Goal: Check status: Check status

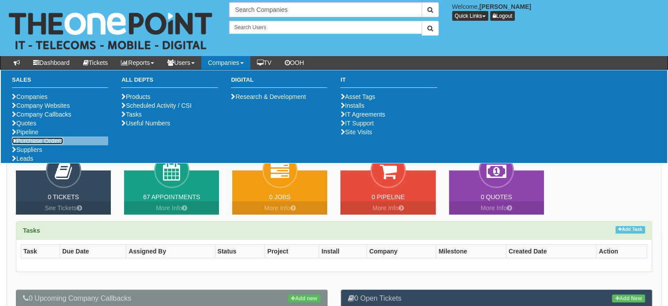
click at [42, 144] on link "Purchase Orders" at bounding box center [37, 140] width 51 height 7
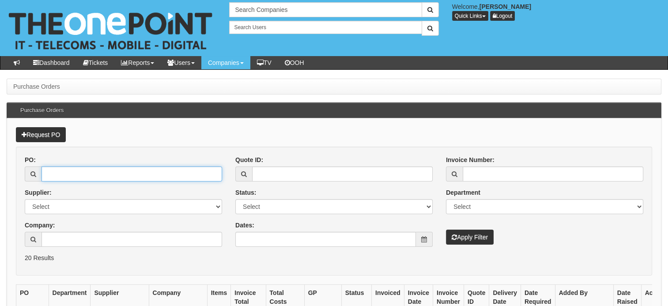
click at [71, 169] on input "PO:" at bounding box center [131, 173] width 181 height 15
type input "19606"
click at [446, 230] on button "Apply Filter" at bounding box center [470, 237] width 48 height 15
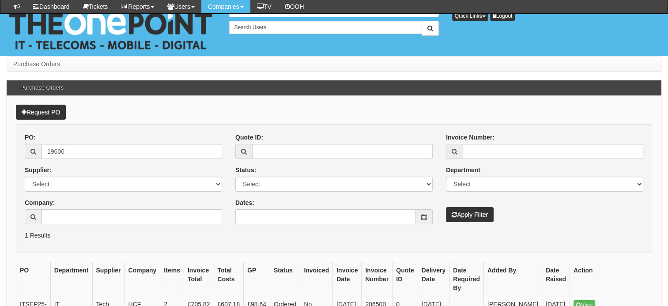
scroll to position [60, 0]
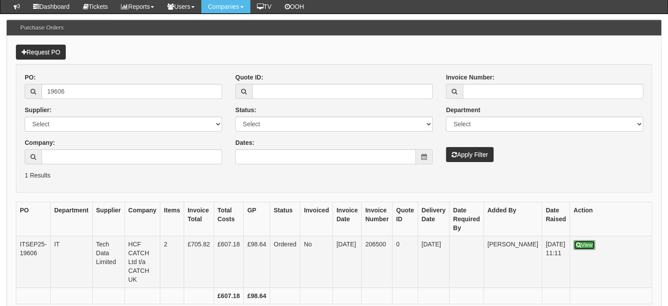
click at [574, 244] on link "View" at bounding box center [584, 245] width 22 height 10
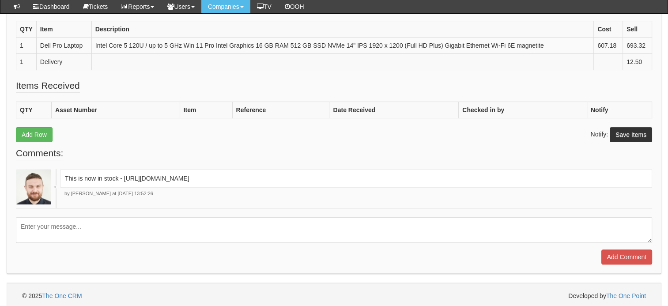
scroll to position [270, 0]
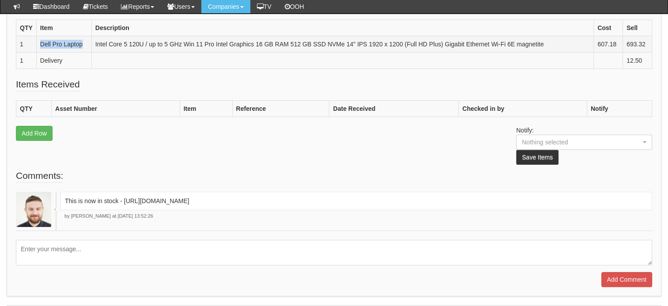
drag, startPoint x: 87, startPoint y: 45, endPoint x: 38, endPoint y: 39, distance: 48.9
click at [38, 39] on td "Dell Pro Laptop" at bounding box center [63, 44] width 55 height 16
copy td "Dell Pro Laptop"
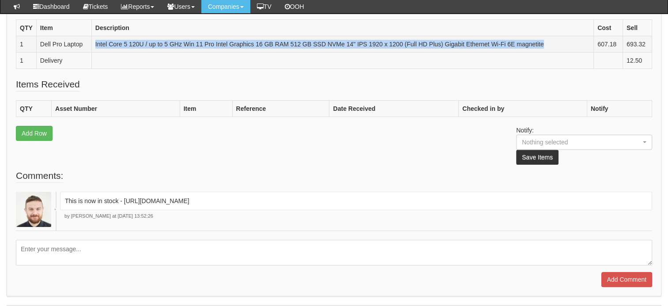
drag, startPoint x: 563, startPoint y: 40, endPoint x: 97, endPoint y: 39, distance: 466.5
click at [97, 39] on td "Intel Core 5 120U / up to 5 GHz Win 11 Pro Intel Graphics 16 GB RAM 512 GB SSD …" at bounding box center [342, 44] width 502 height 16
copy td "ntel Core 5 120U / up to 5 GHz Win 11 Pro Intel Graphics 16 GB RAM 512 GB SSD N…"
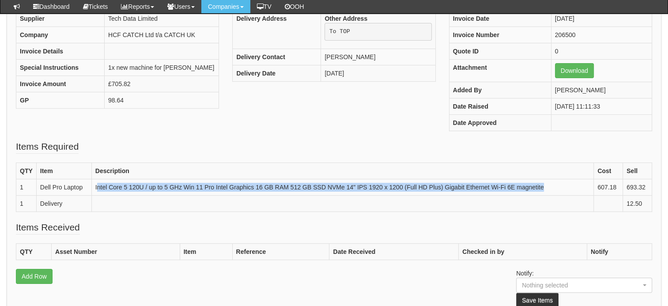
scroll to position [116, 0]
